Goal: Transaction & Acquisition: Subscribe to service/newsletter

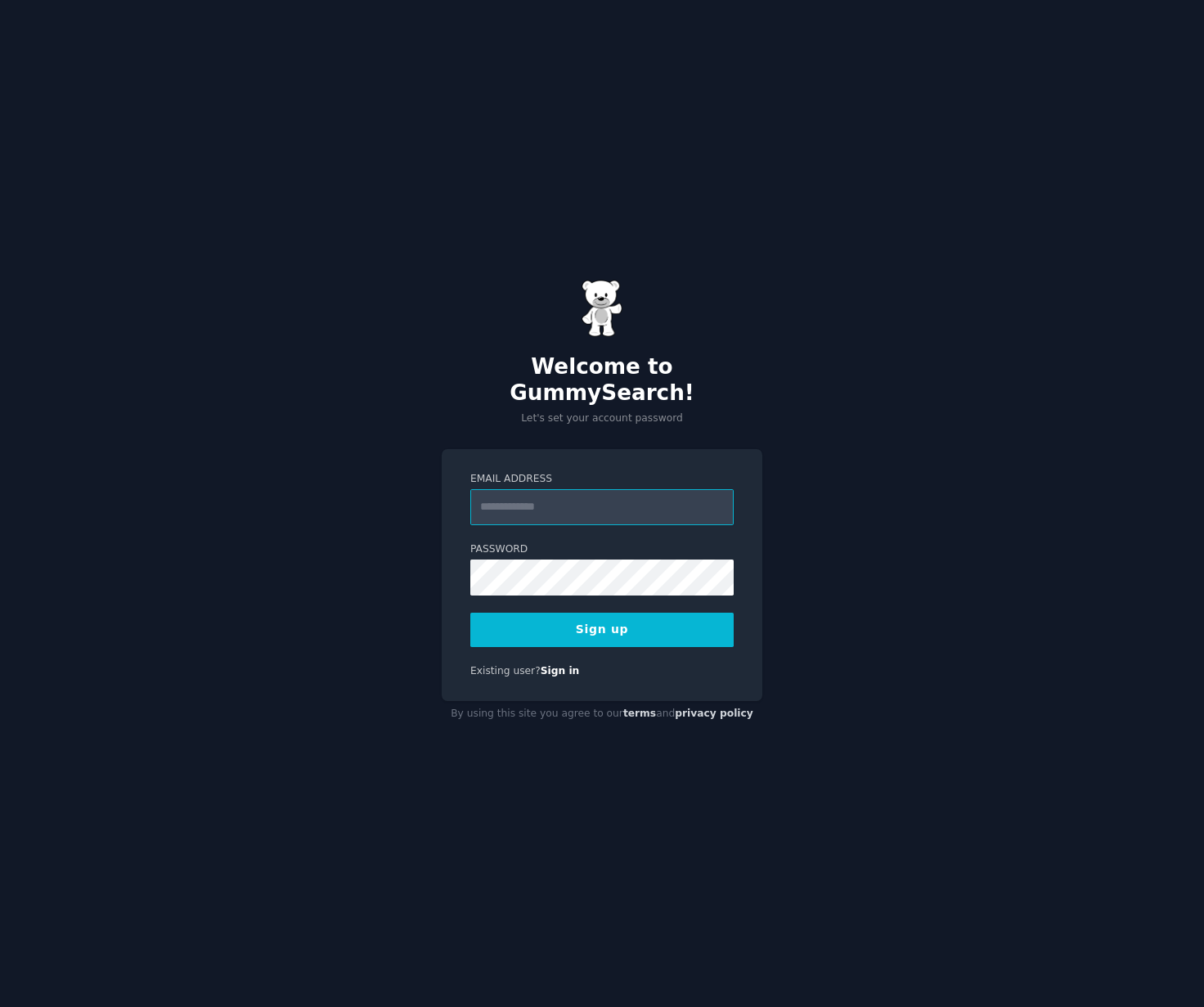
click at [516, 490] on input "Email Address" at bounding box center [601, 507] width 263 height 36
click at [612, 505] on input "Email Address" at bounding box center [601, 507] width 263 height 36
type input "**********"
click at [574, 617] on button "Sign up" at bounding box center [601, 629] width 263 height 34
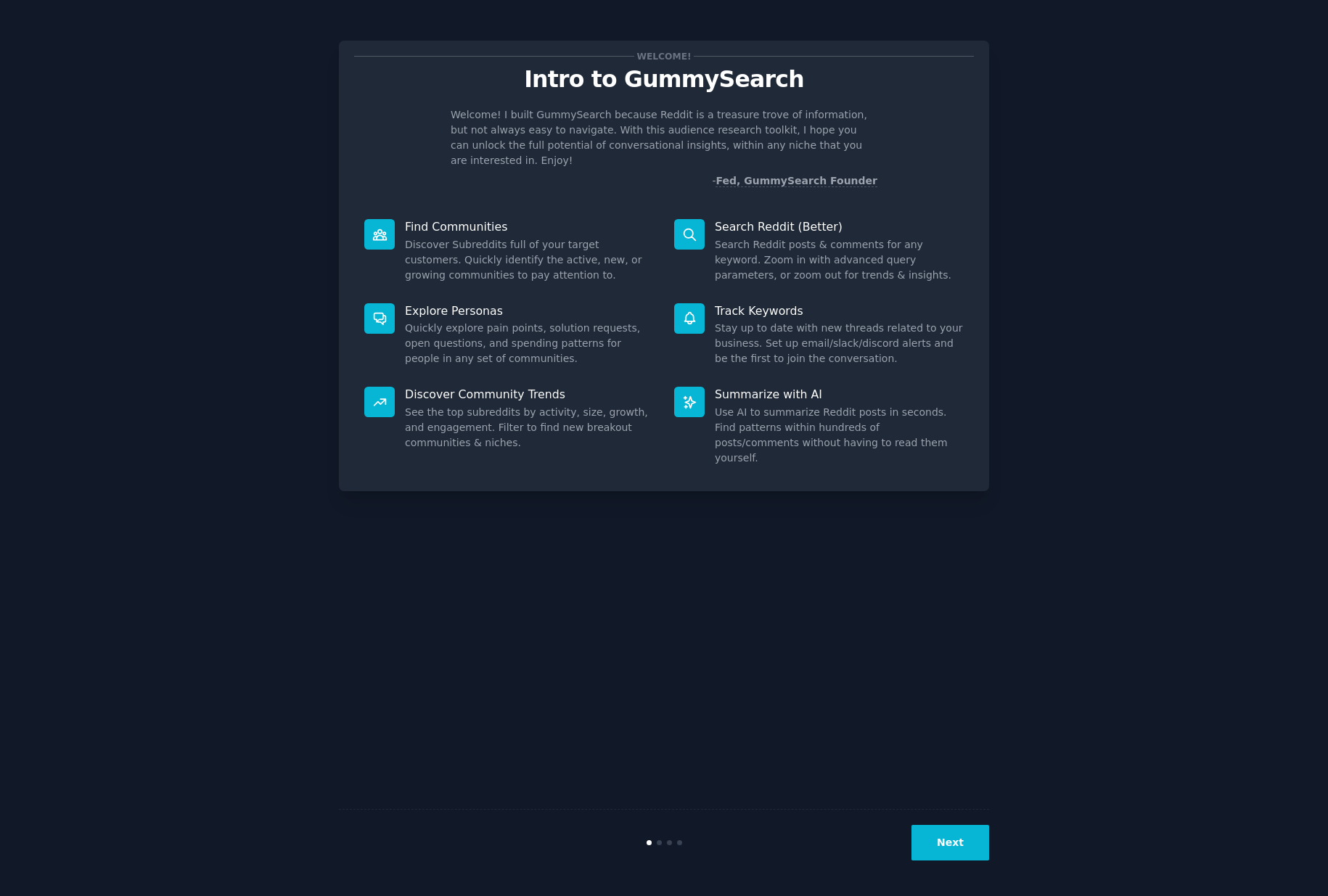
click at [956, 843] on button "Next" at bounding box center [950, 843] width 78 height 36
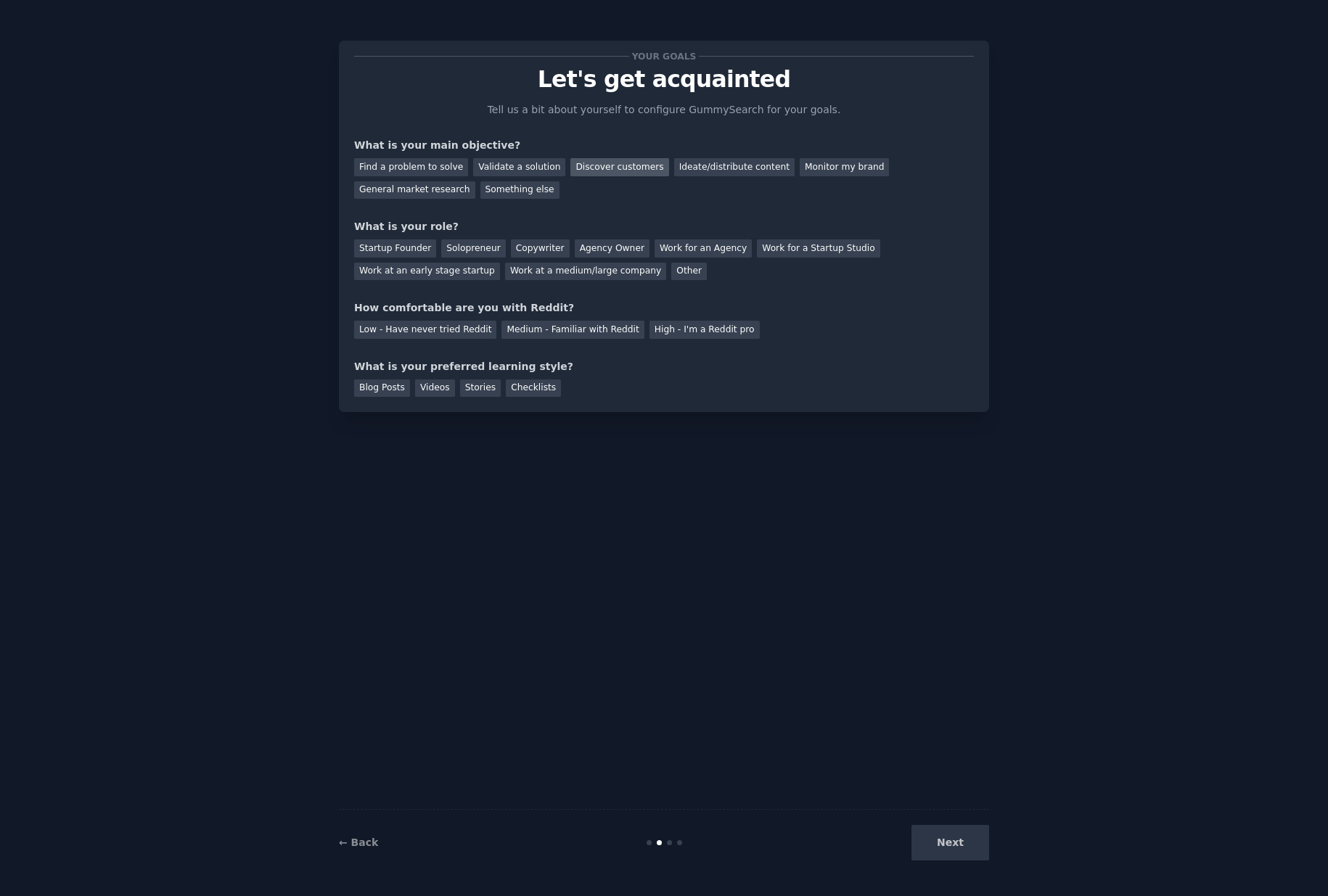
click at [590, 161] on div "Discover customers" at bounding box center [619, 167] width 98 height 18
click at [392, 246] on div "Startup Founder" at bounding box center [395, 248] width 82 height 18
click at [452, 246] on div "Solopreneur" at bounding box center [473, 248] width 64 height 18
click at [400, 245] on div "Startup Founder" at bounding box center [395, 248] width 82 height 18
click at [585, 333] on div "Medium - Familiar with Reddit" at bounding box center [572, 329] width 142 height 18
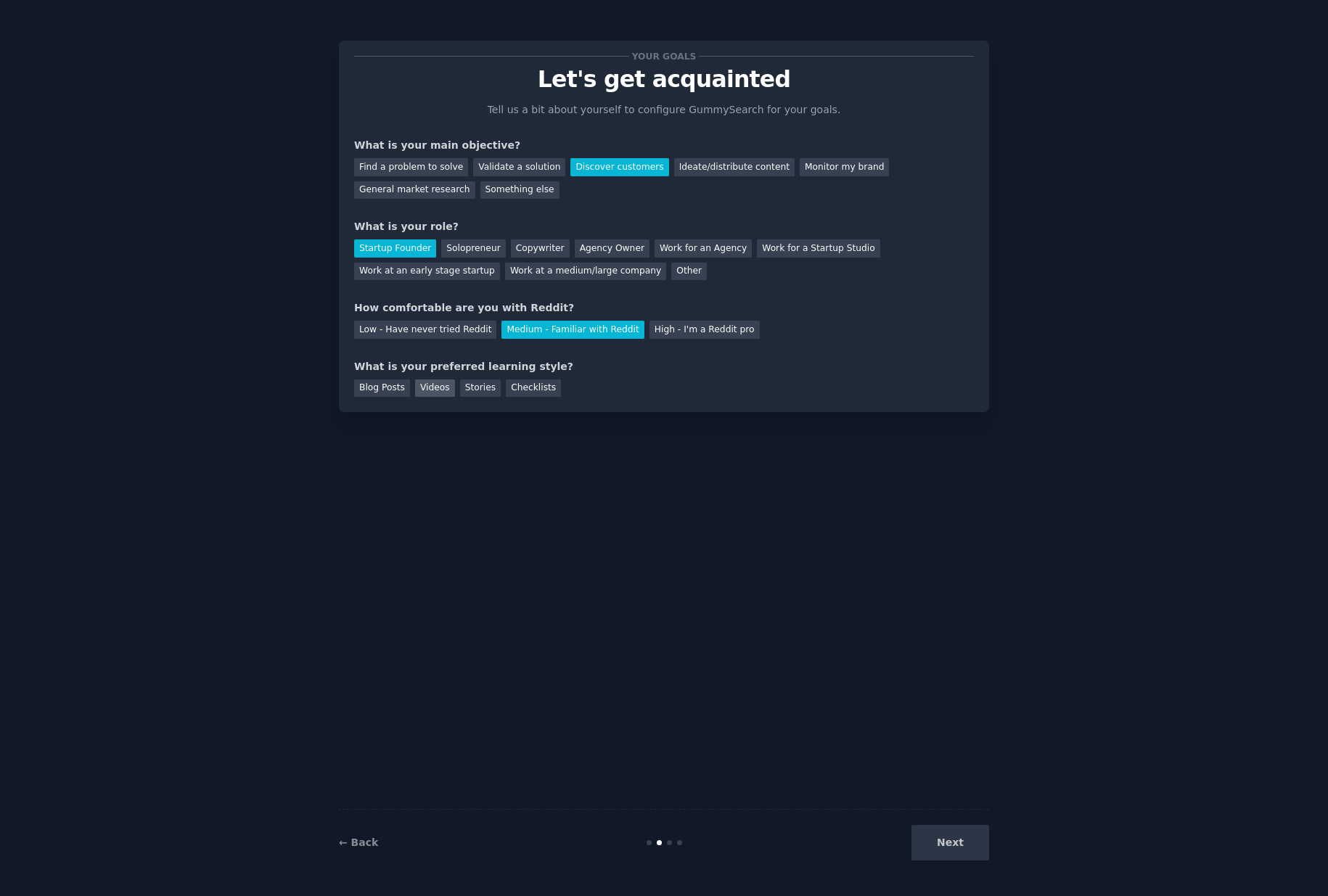
click at [434, 385] on div "Videos" at bounding box center [434, 388] width 40 height 18
click at [949, 849] on button "Next" at bounding box center [950, 843] width 78 height 36
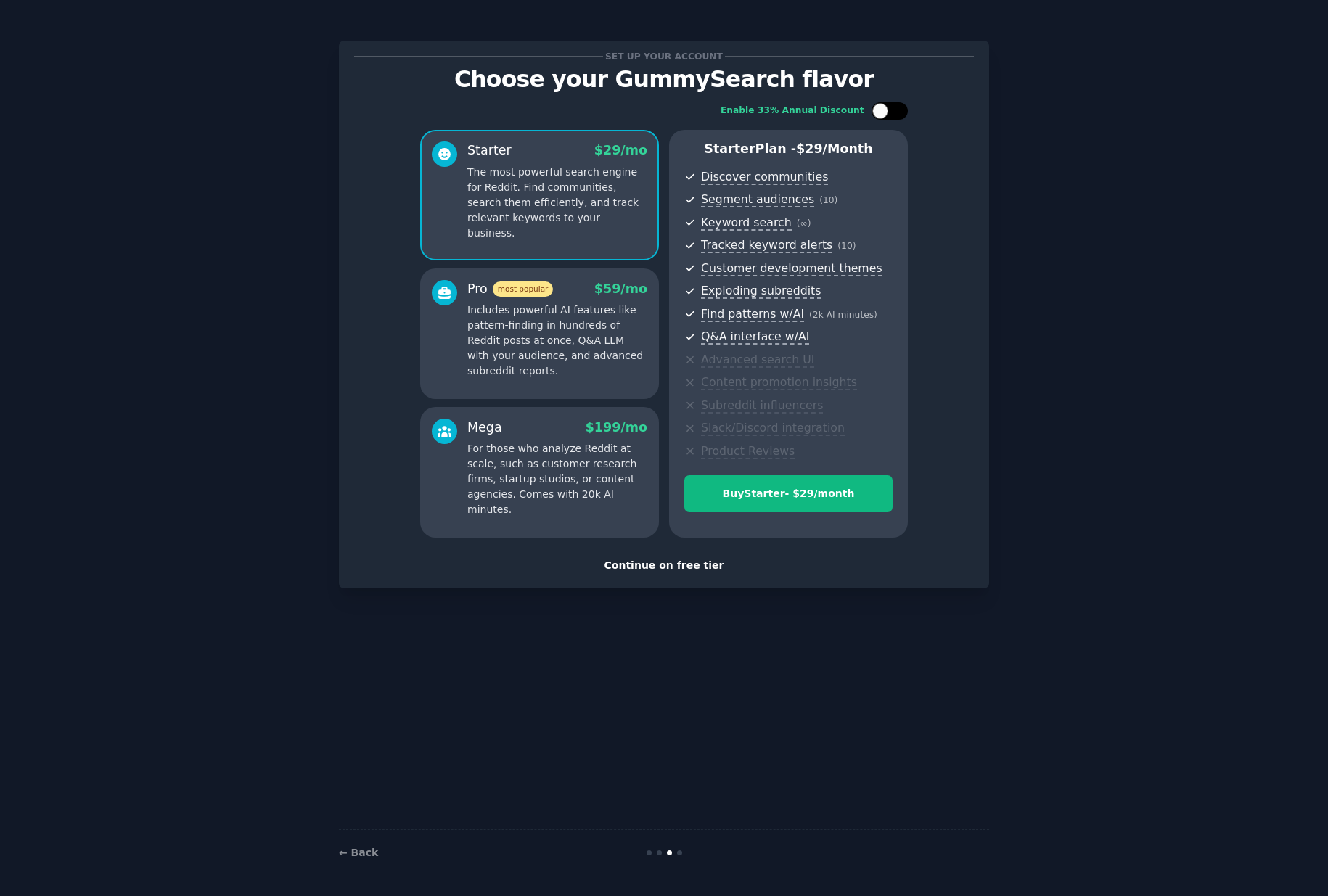
click at [883, 114] on div at bounding box center [880, 111] width 16 height 16
click at [883, 114] on icon at bounding box center [881, 112] width 8 height 8
checkbox input "false"
click at [682, 575] on div "Set up your account Choose your GummySearch flavor Enable 33% Annual Discount S…" at bounding box center [664, 314] width 650 height 548
click at [681, 564] on div "Continue on free tier" at bounding box center [664, 566] width 619 height 16
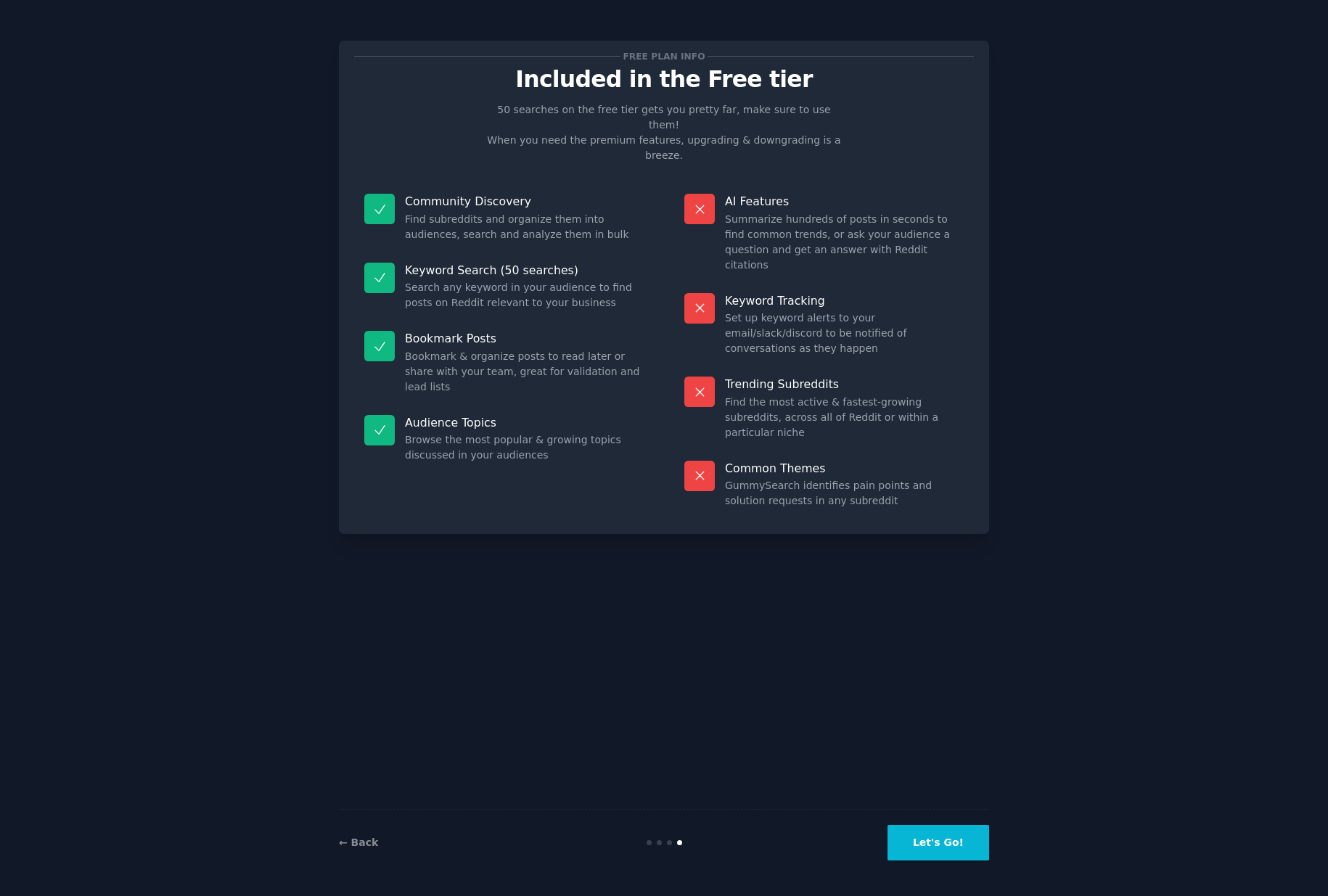
click at [932, 834] on button "Let's Go!" at bounding box center [938, 843] width 102 height 36
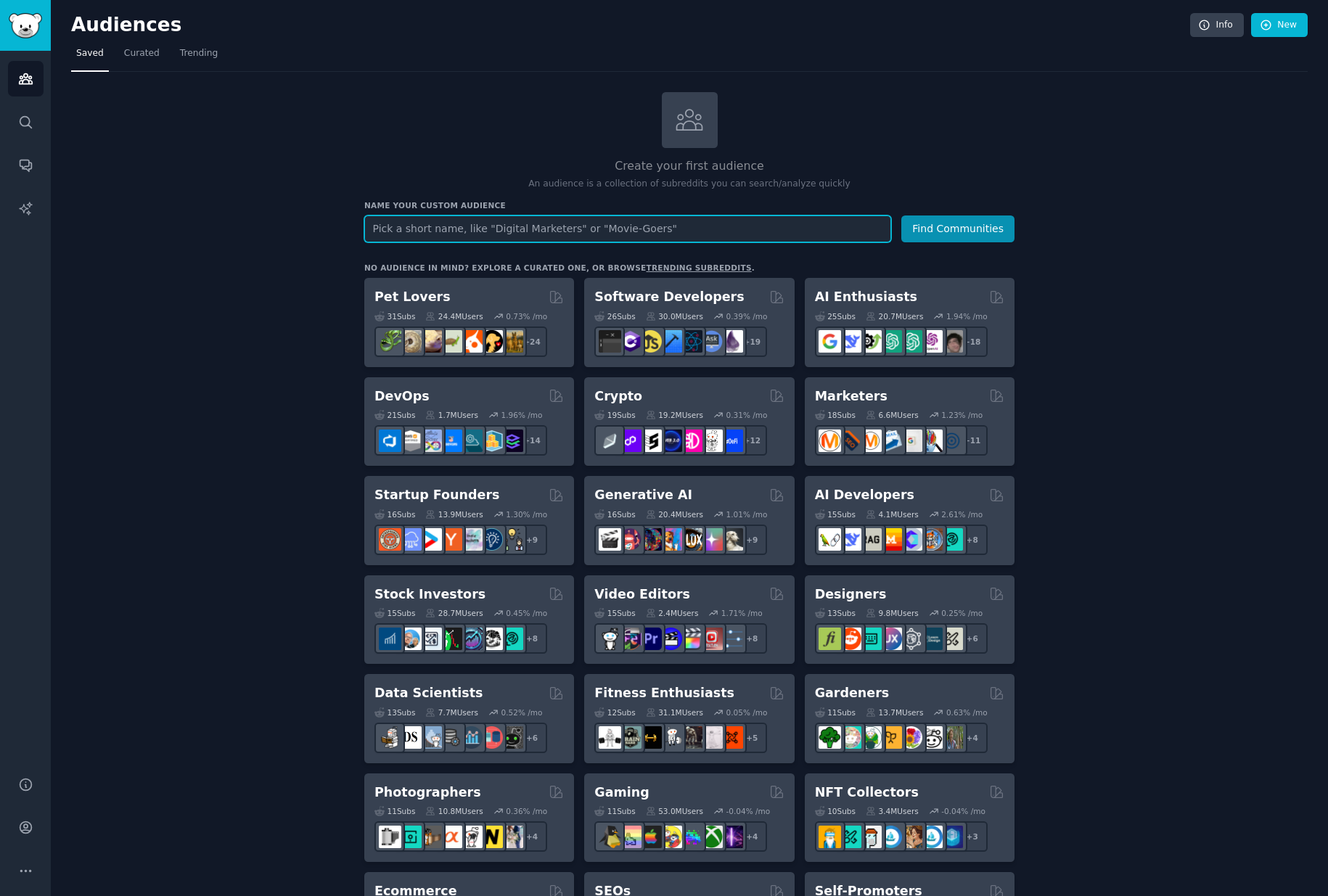
click at [437, 228] on input "text" at bounding box center [627, 229] width 526 height 27
drag, startPoint x: 570, startPoint y: 229, endPoint x: 379, endPoint y: 221, distance: 191.2
click at [379, 221] on input "Kindle readers" at bounding box center [627, 229] width 526 height 27
click at [428, 221] on input "Kindle readers" at bounding box center [627, 229] width 526 height 27
drag, startPoint x: 454, startPoint y: 227, endPoint x: 307, endPoint y: 222, distance: 147.1
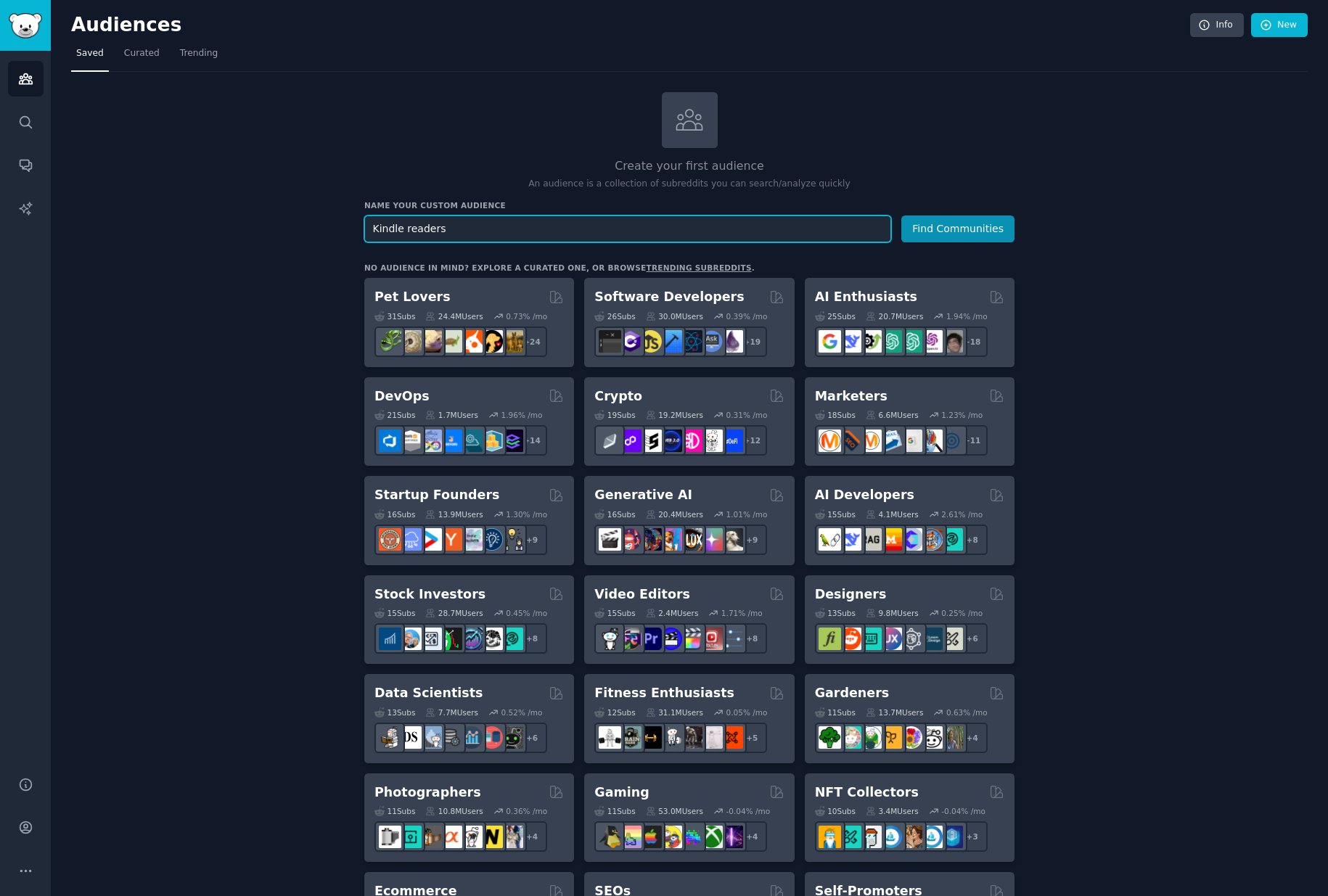
click at [307, 222] on div "Create your first audience An audience is a collection of subreddits you can se…" at bounding box center [689, 882] width 1237 height 1580
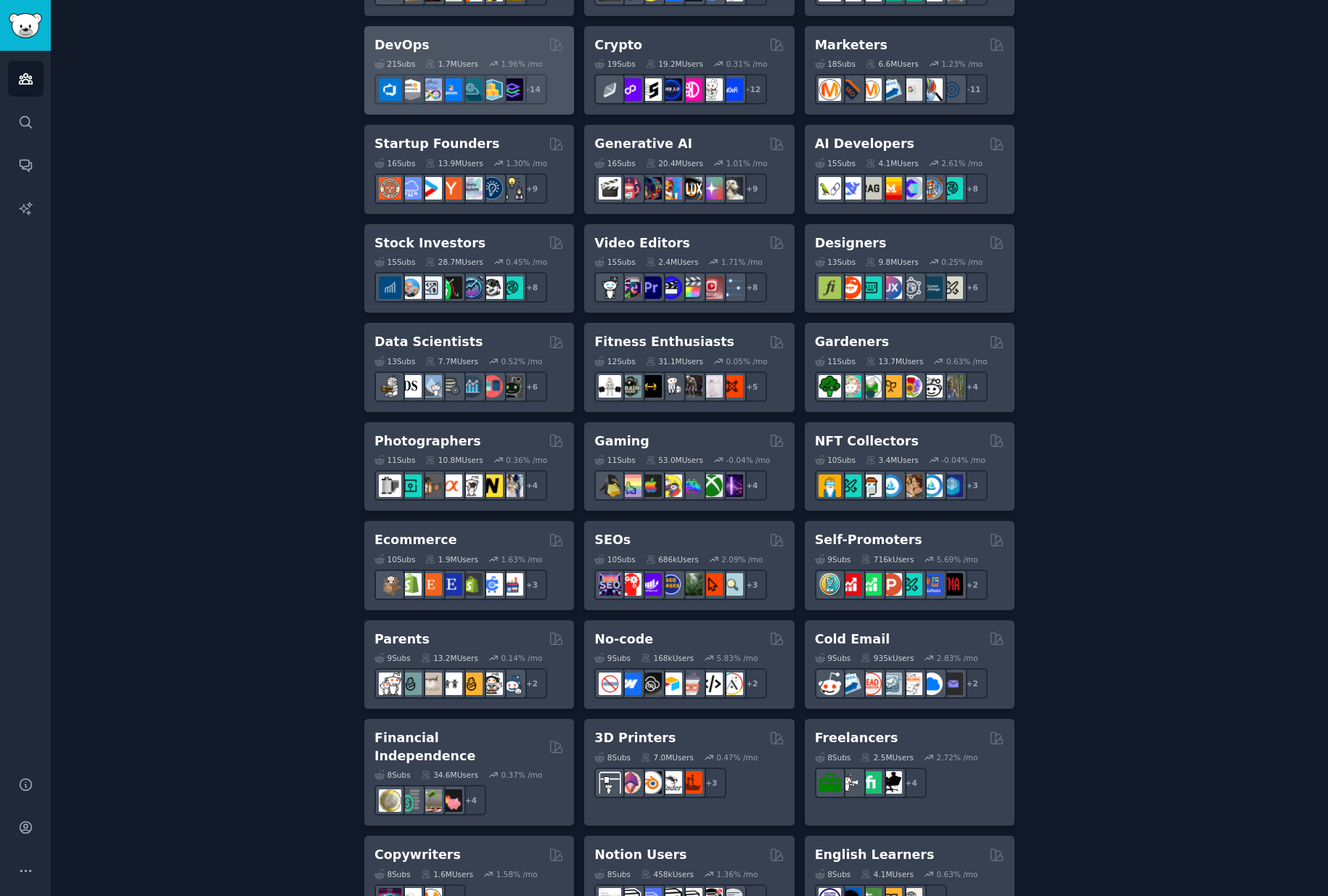
scroll to position [353, 0]
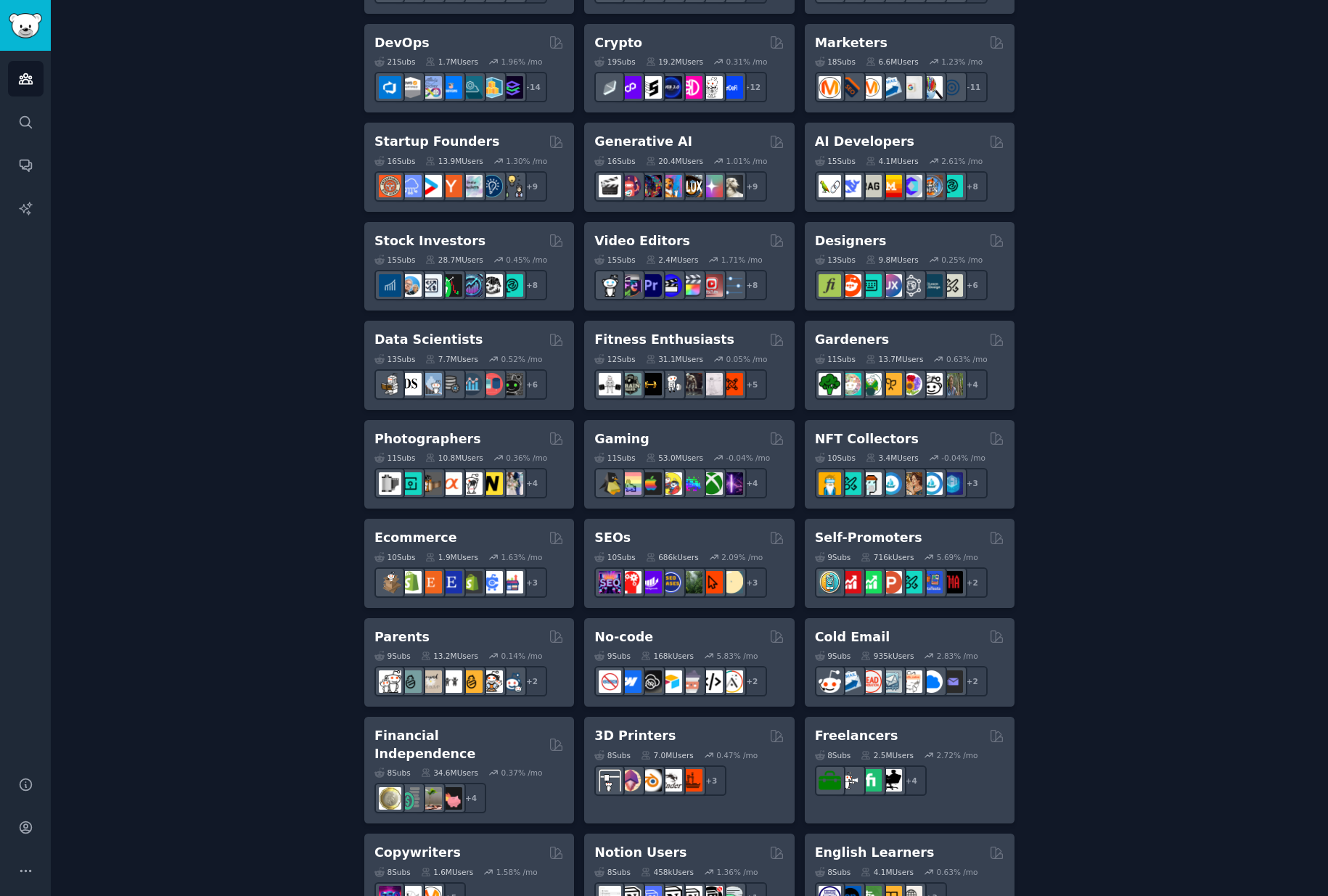
type input "Kindle readers"
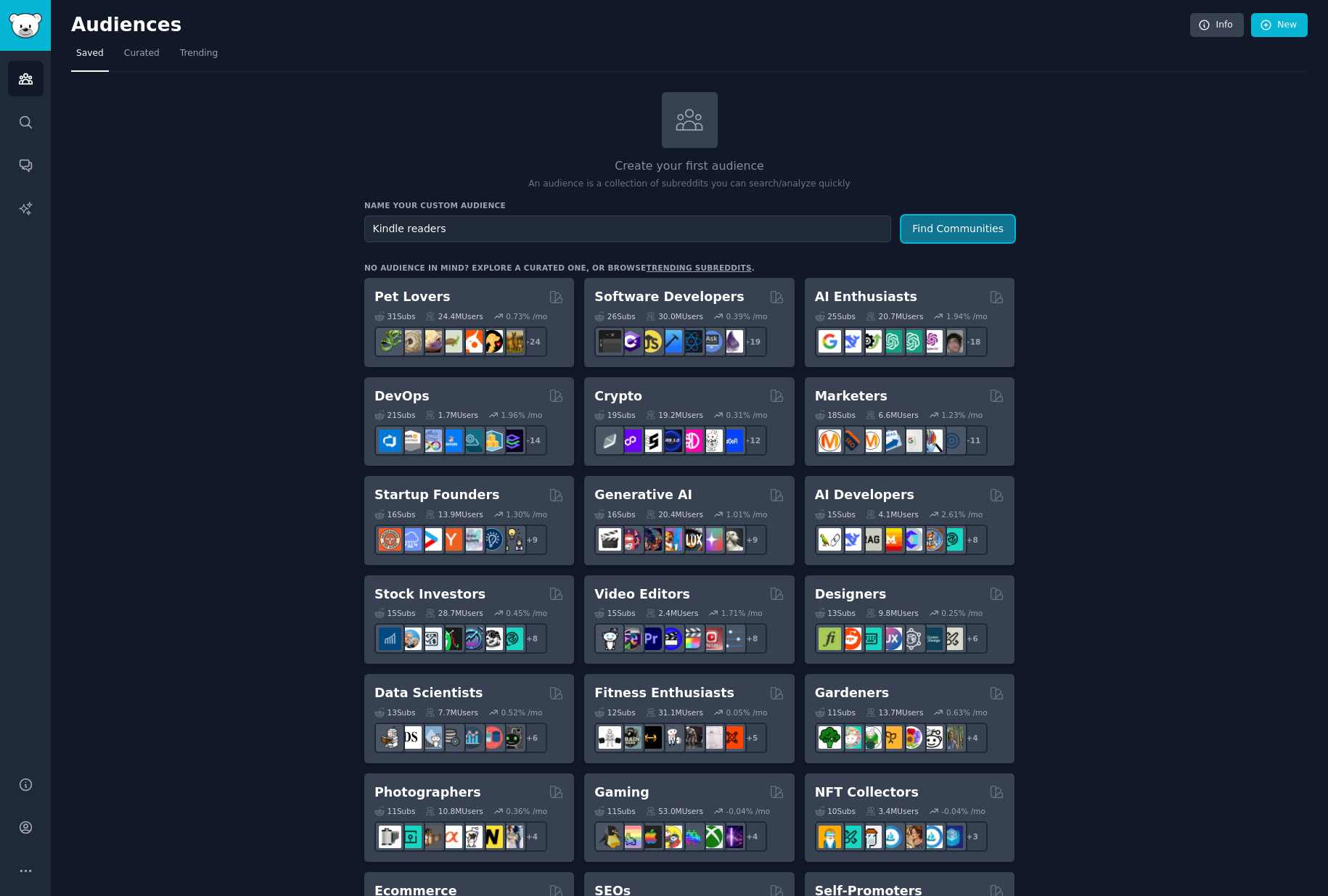
click at [965, 229] on button "Find Communities" at bounding box center [957, 229] width 113 height 27
click at [142, 53] on span "Curated" at bounding box center [142, 53] width 36 height 13
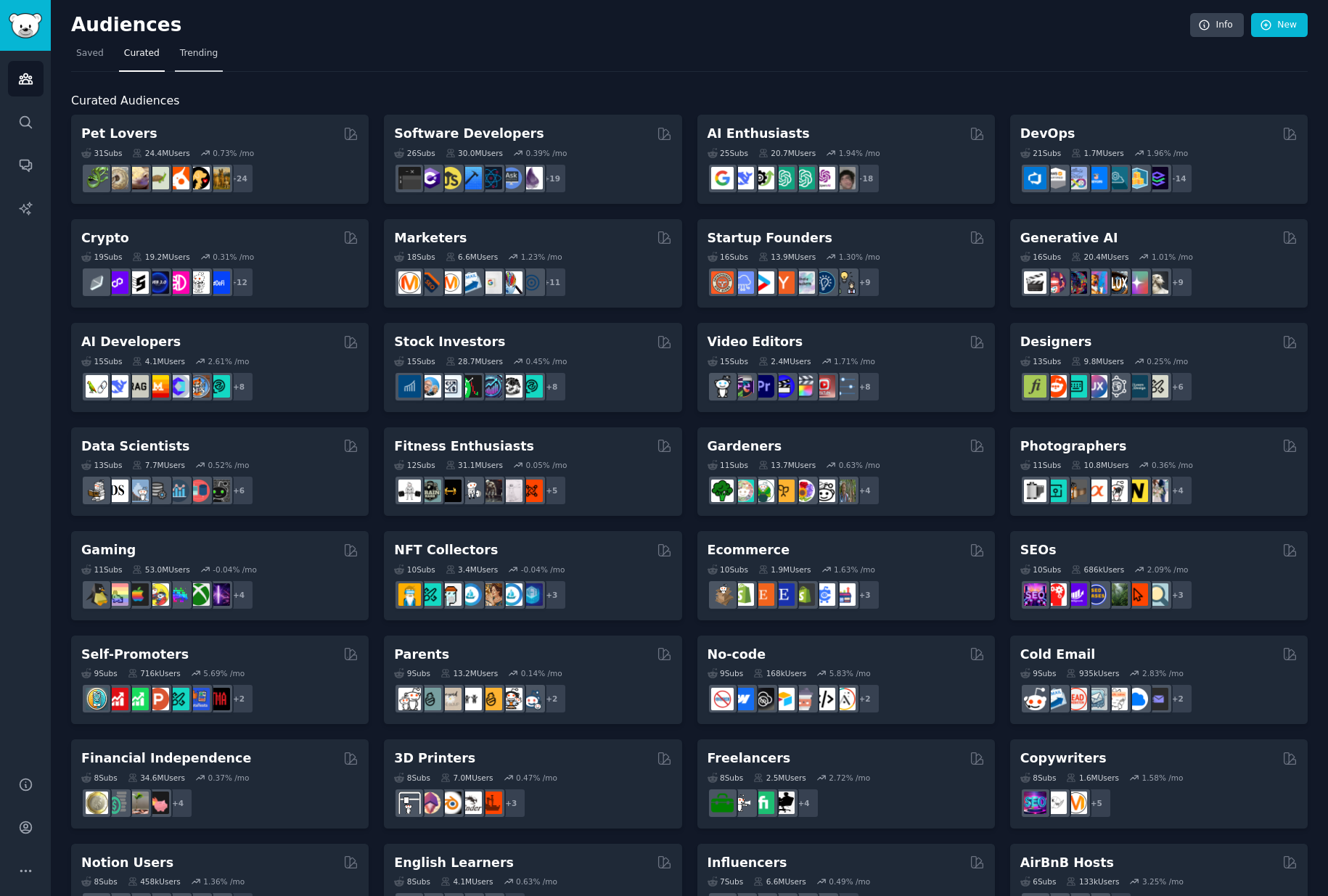
click at [195, 50] on span "Trending" at bounding box center [198, 53] width 38 height 13
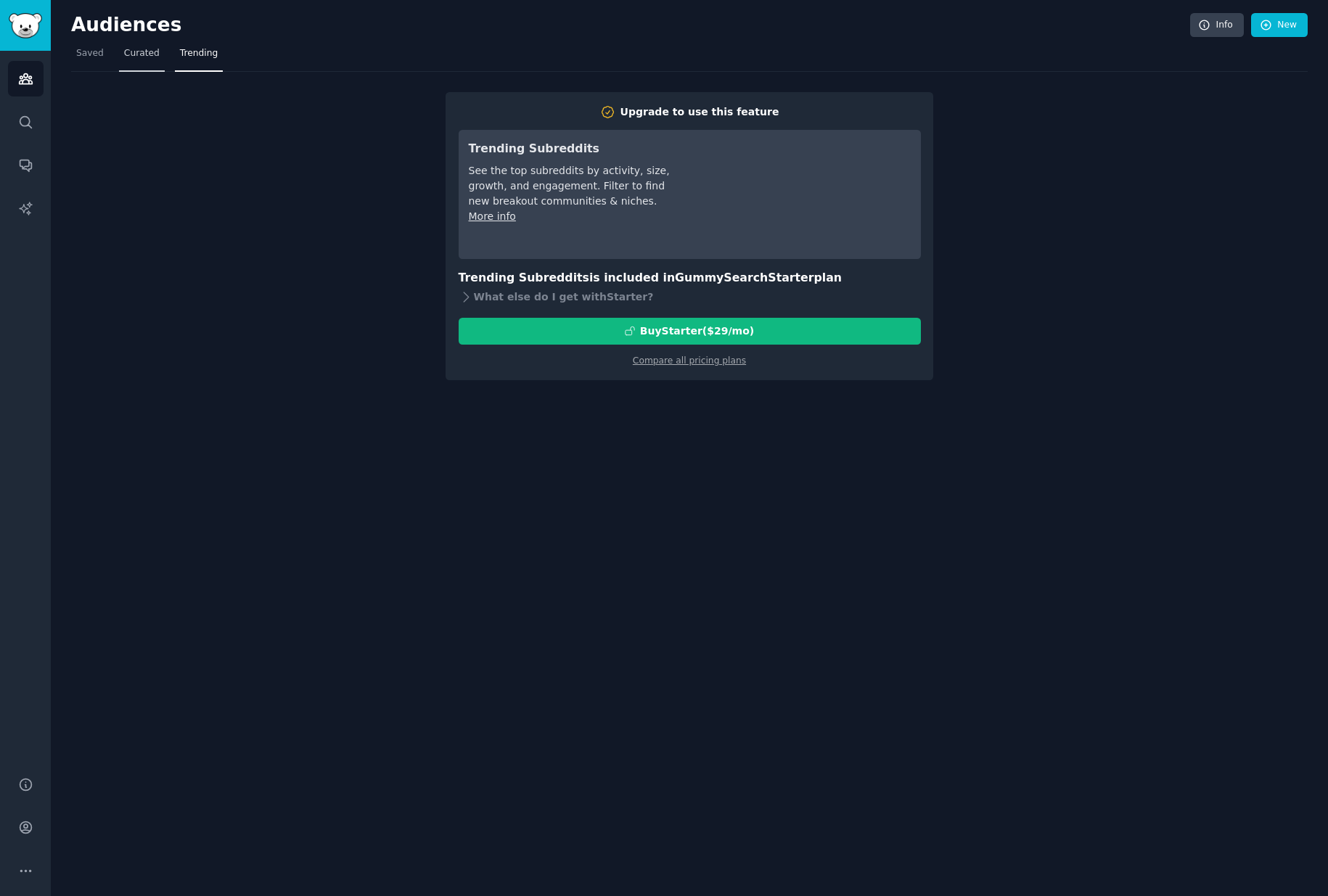
click at [133, 50] on span "Curated" at bounding box center [142, 53] width 36 height 13
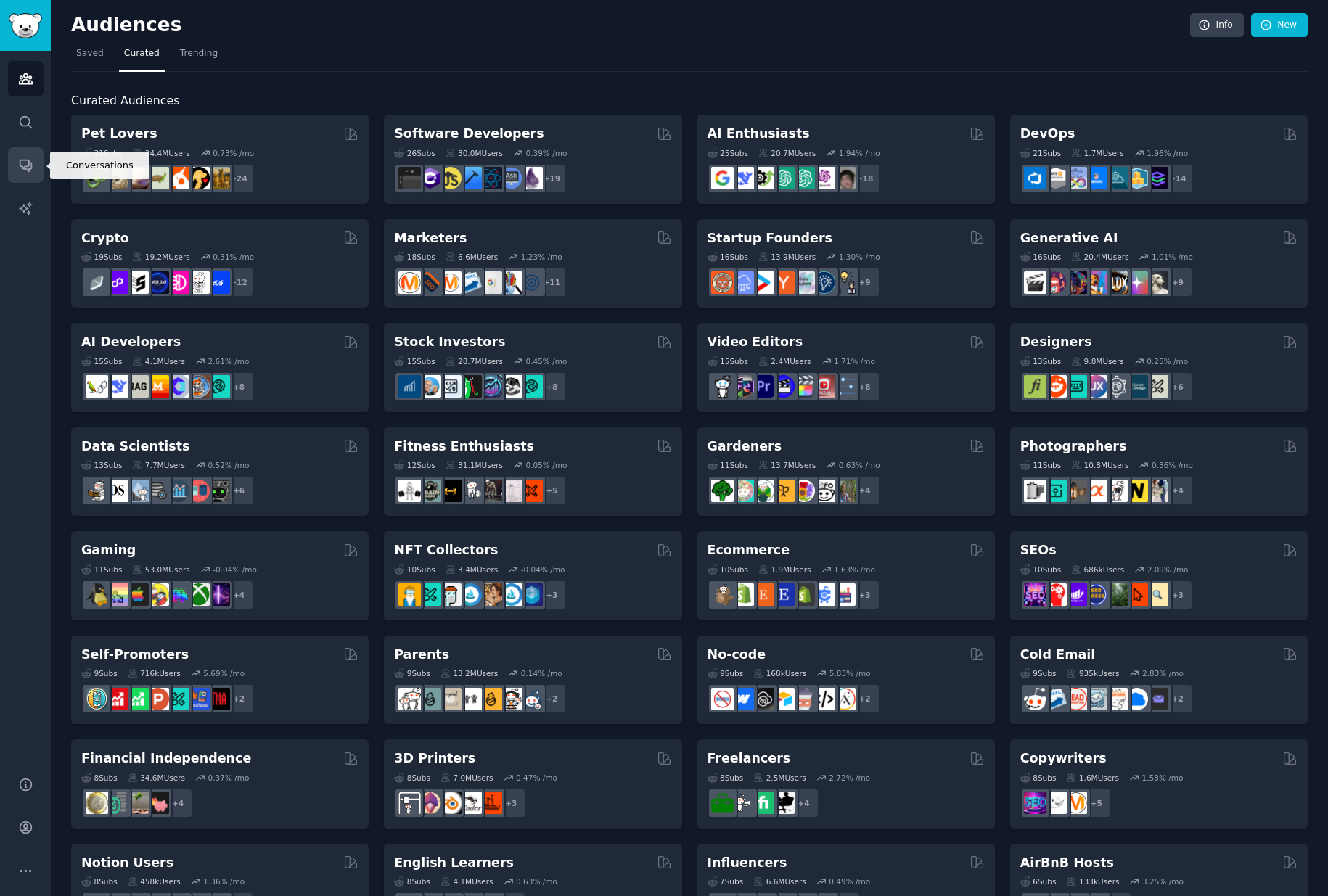
click at [27, 157] on icon "Sidebar" at bounding box center [26, 165] width 16 height 16
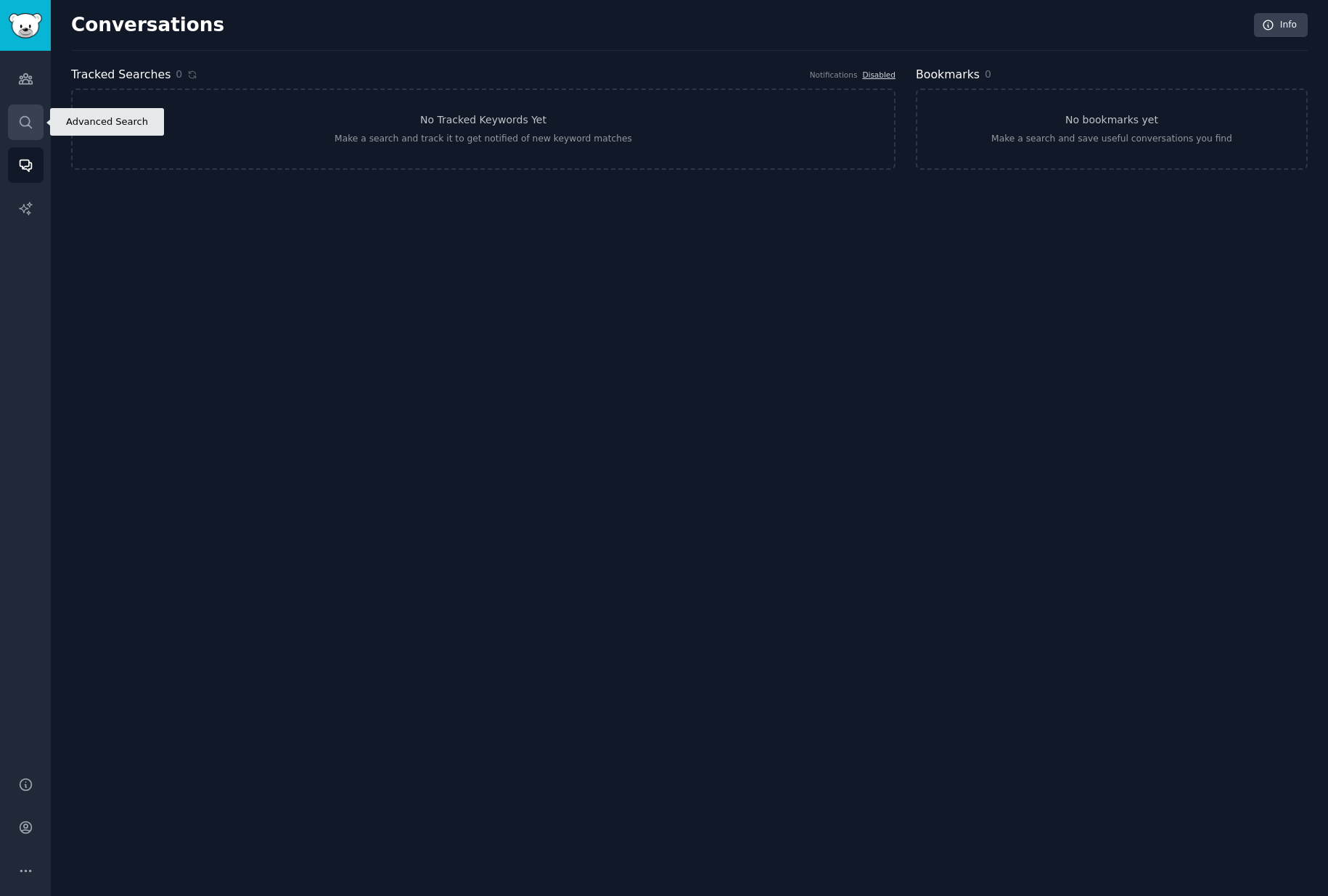
click at [26, 116] on icon "Sidebar" at bounding box center [25, 122] width 12 height 12
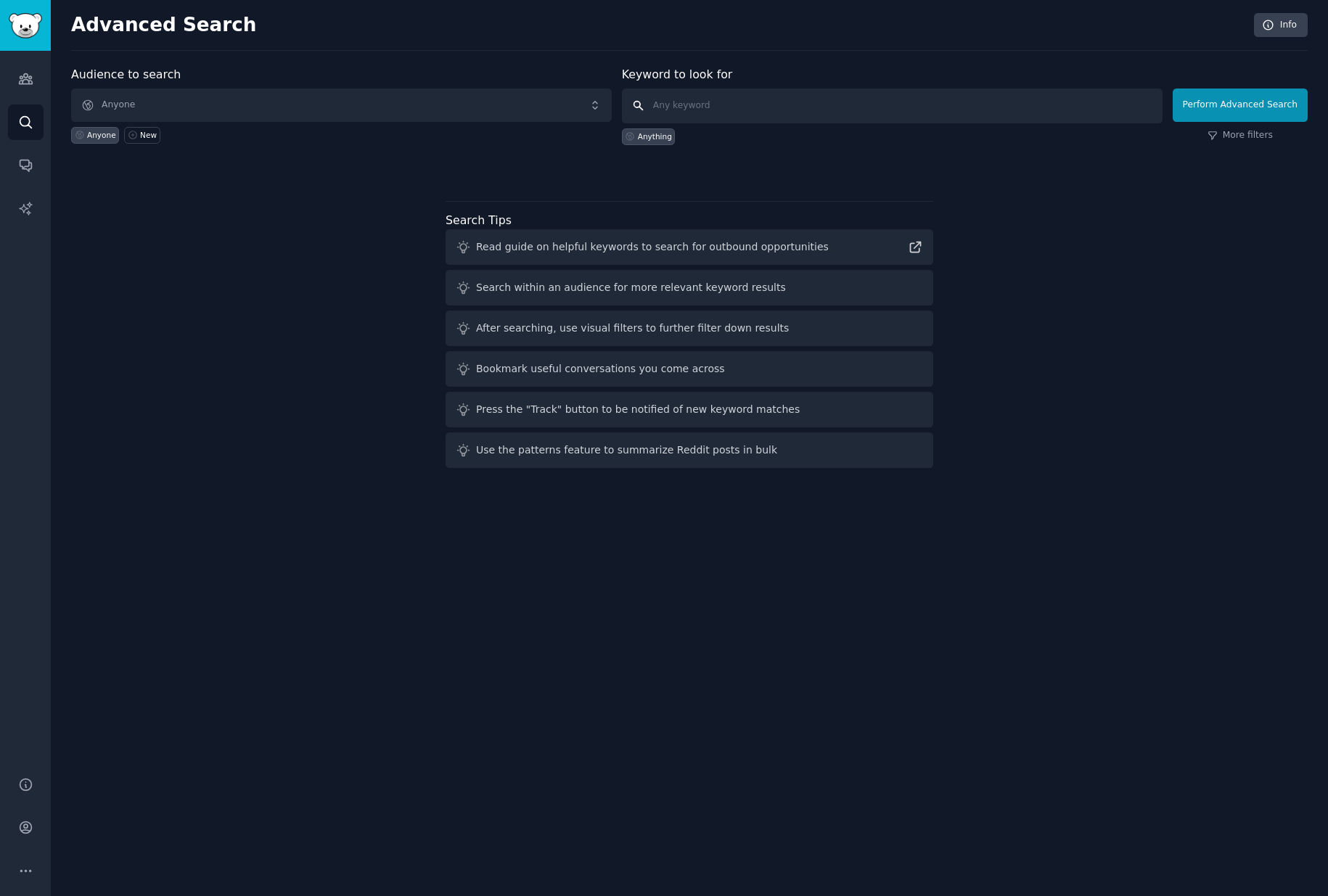
click at [685, 105] on input "text" at bounding box center [892, 105] width 540 height 35
type input "website to kindle"
click at [1231, 103] on button "Perform Advanced Search" at bounding box center [1240, 105] width 135 height 33
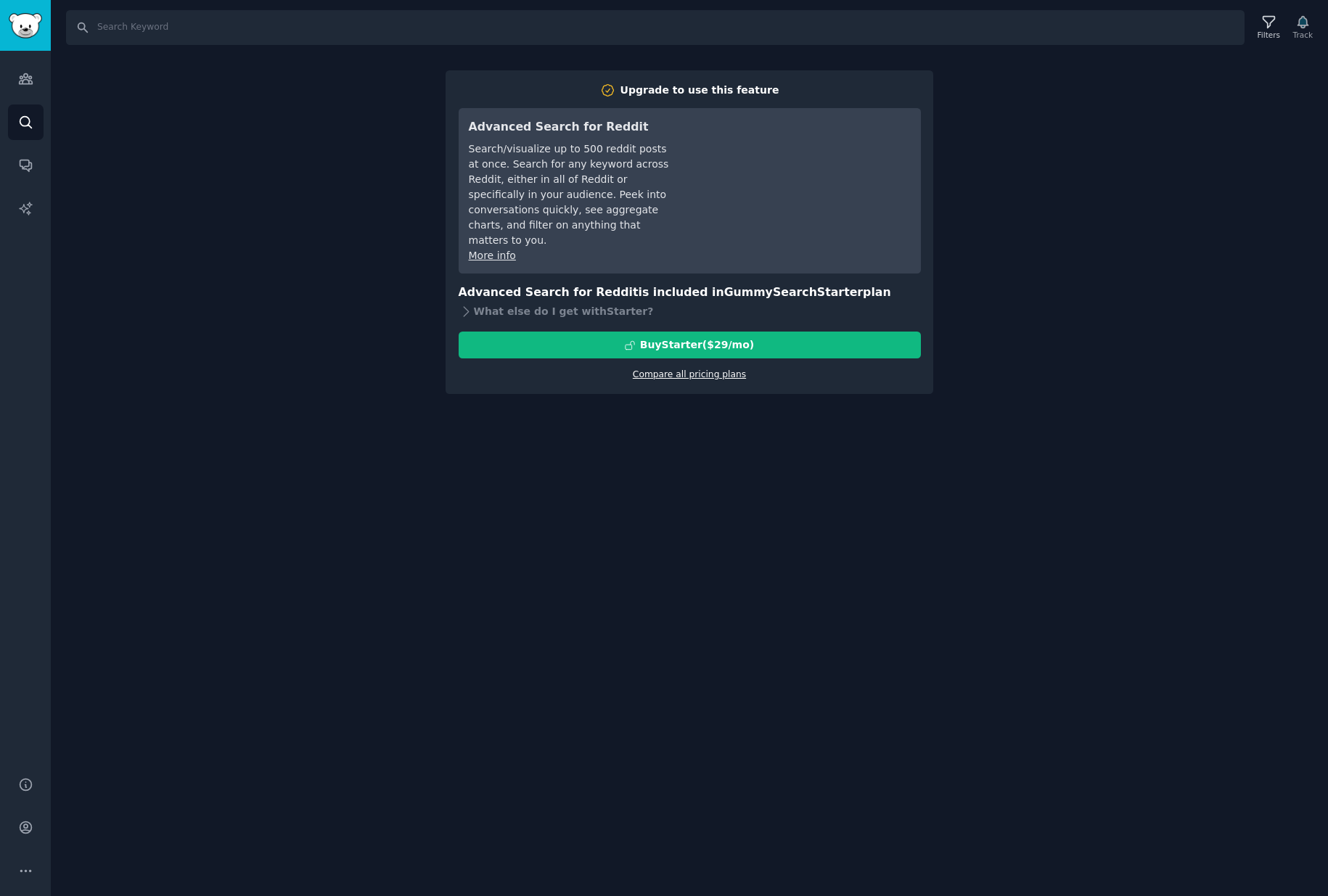
click at [660, 369] on link "Compare all pricing plans" at bounding box center [689, 374] width 113 height 10
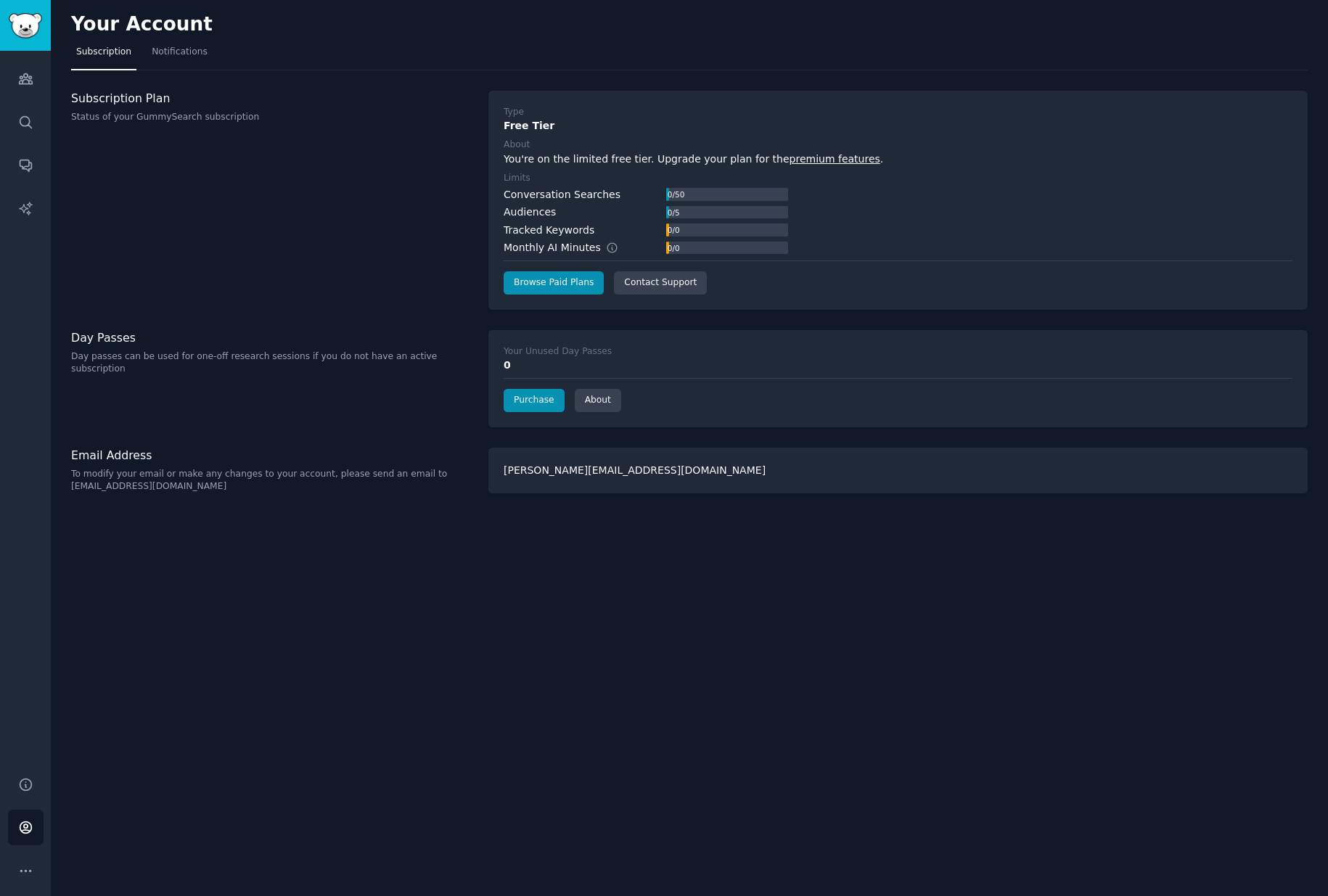
click at [667, 652] on div "Your Account Subscription Notifications Subscription Plan Status of your GummyS…" at bounding box center [689, 448] width 1277 height 896
